Goal: Information Seeking & Learning: Learn about a topic

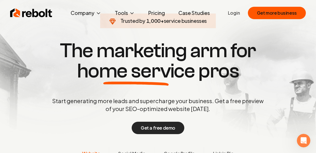
click at [158, 126] on button "Get a free demo" at bounding box center [158, 128] width 53 height 12
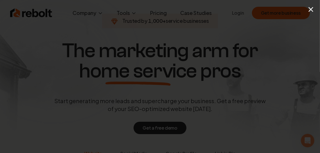
click at [313, 10] on button "×" at bounding box center [311, 9] width 7 height 13
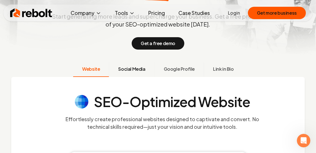
click at [135, 64] on button "Social Media" at bounding box center [131, 69] width 45 height 15
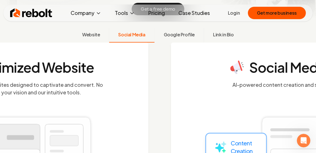
scroll to position [119, 0]
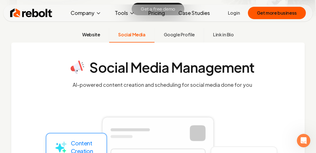
click at [97, 34] on span "Website" at bounding box center [91, 34] width 18 height 7
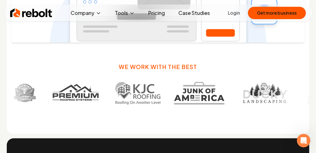
scroll to position [316, 0]
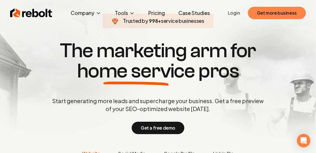
click at [266, 10] on button "Get more business" at bounding box center [277, 13] width 58 height 12
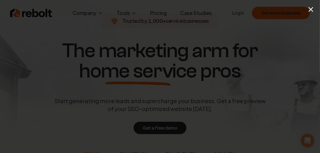
click at [311, 10] on button "×" at bounding box center [311, 9] width 7 height 13
